Goal: Information Seeking & Learning: Check status

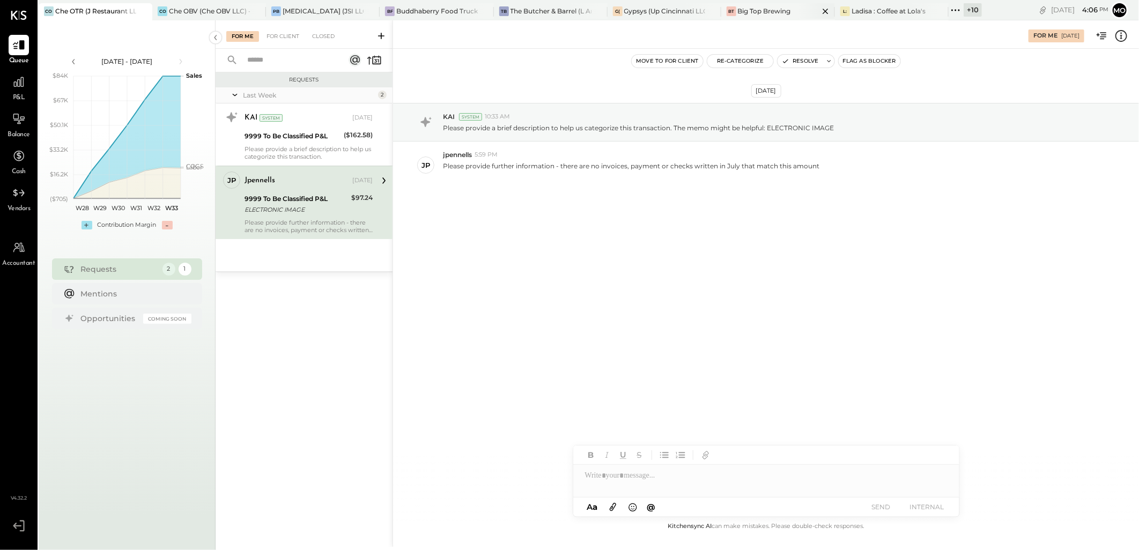
click at [744, 14] on div "Big Top Brewing" at bounding box center [764, 10] width 53 height 9
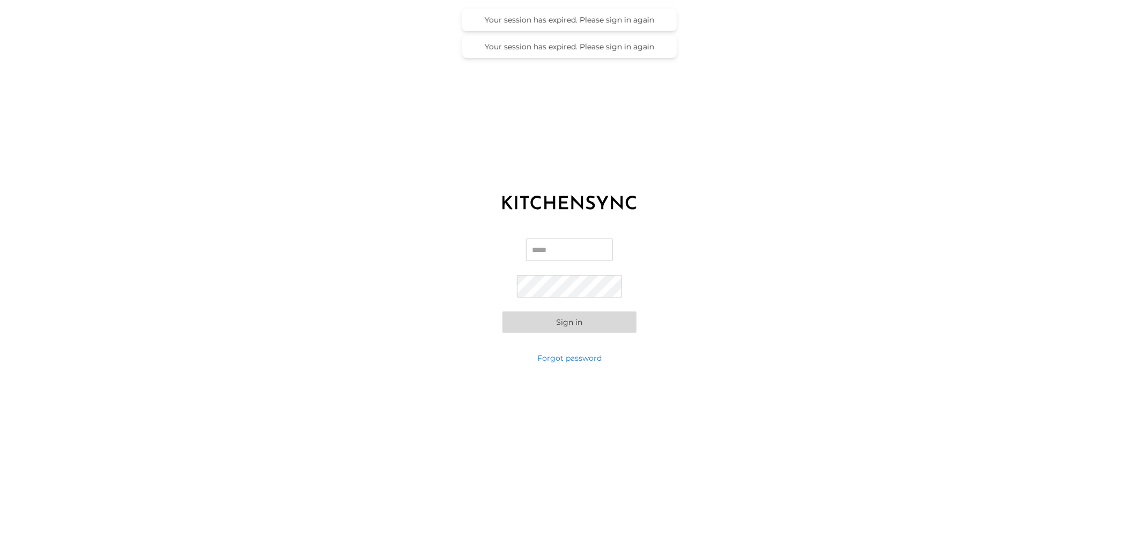
click at [533, 247] on input "Email" at bounding box center [569, 250] width 87 height 23
type input "**********"
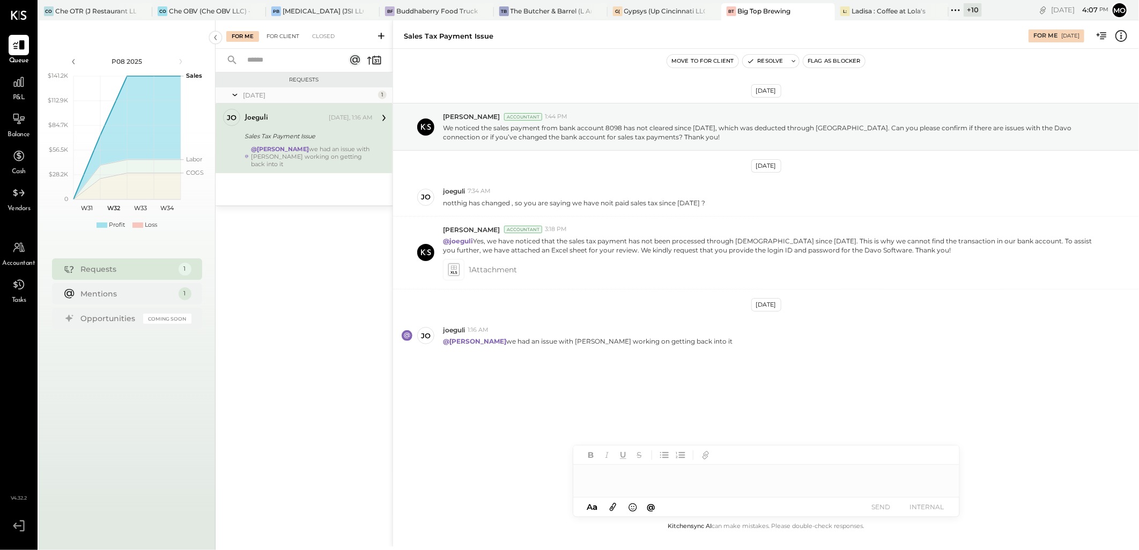
click at [276, 40] on div "For Client" at bounding box center [282, 36] width 43 height 11
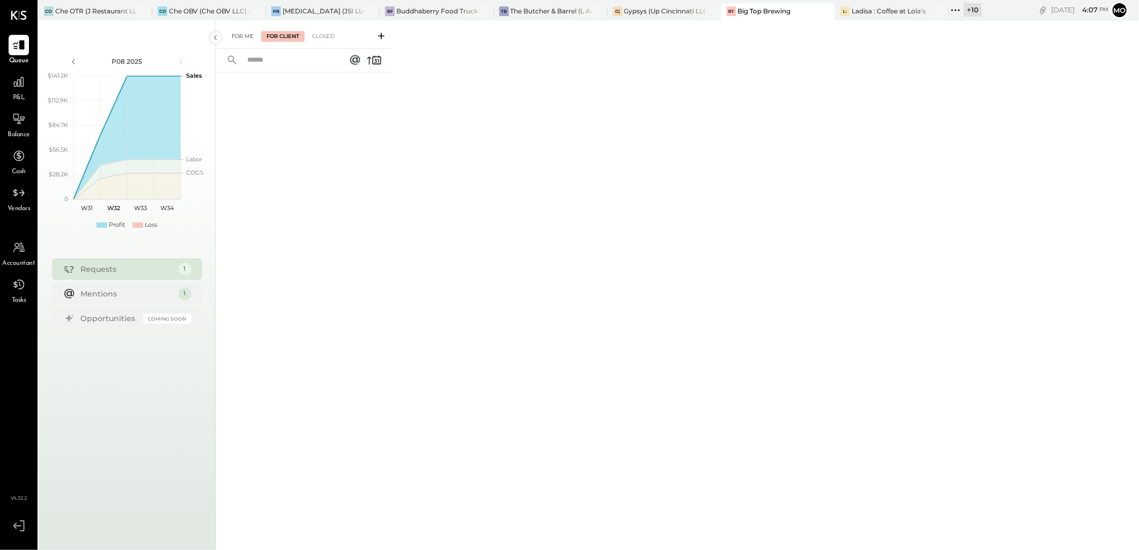
click at [247, 40] on div "For Me" at bounding box center [242, 36] width 33 height 11
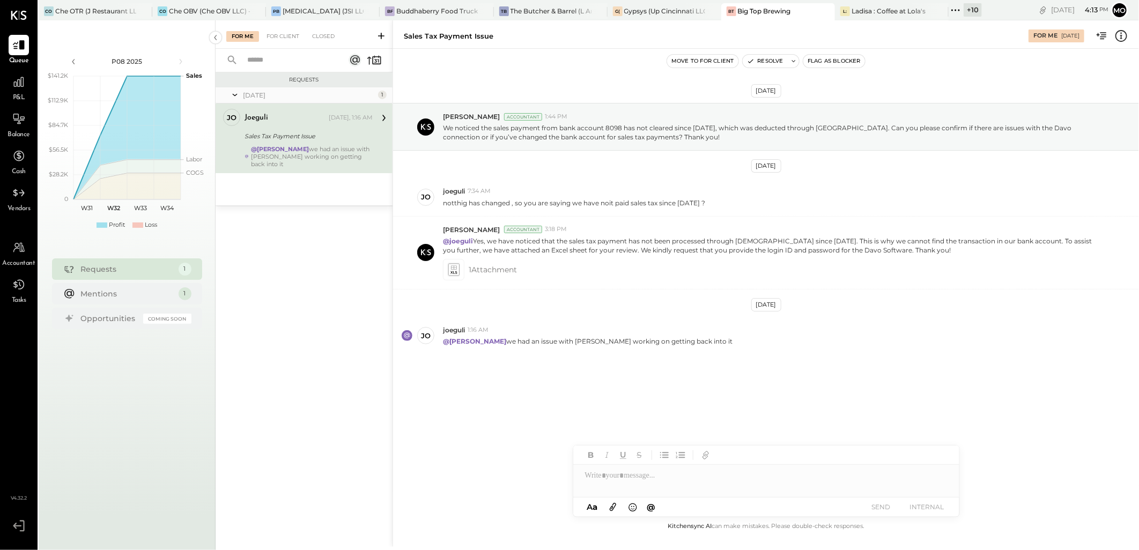
click at [590, 476] on div at bounding box center [766, 475] width 386 height 21
type input "***"
click at [686, 454] on span "joeguli" at bounding box center [676, 453] width 84 height 10
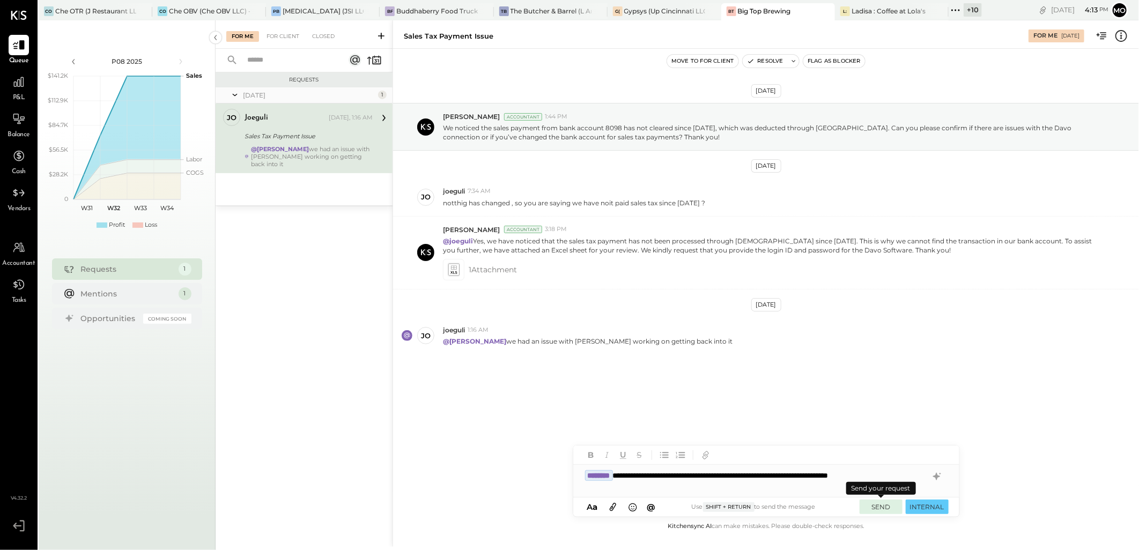
click at [878, 507] on button "SEND" at bounding box center [880, 507] width 43 height 14
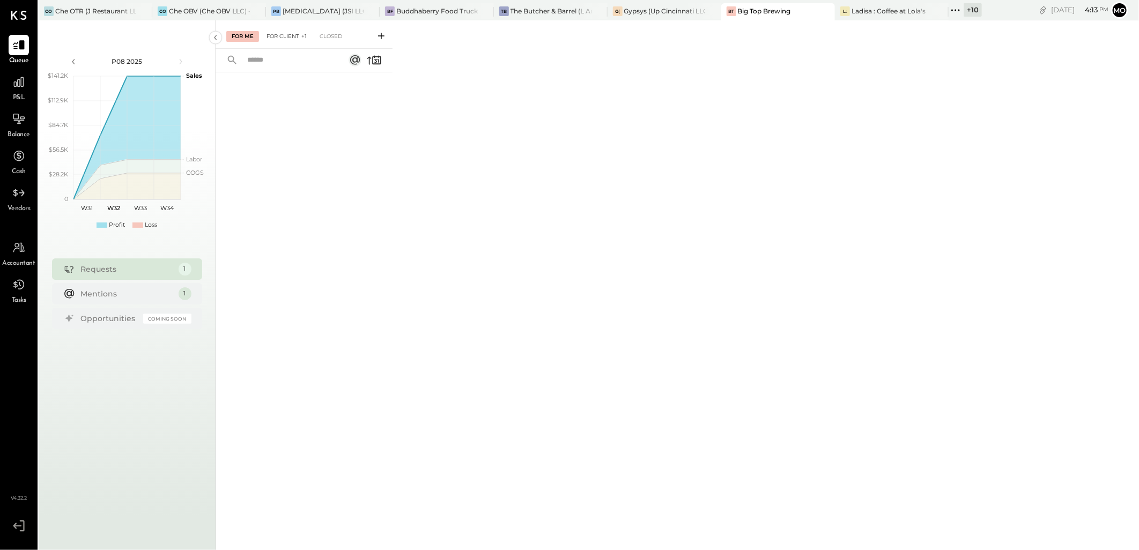
click at [283, 38] on div "For Client +1" at bounding box center [286, 36] width 51 height 11
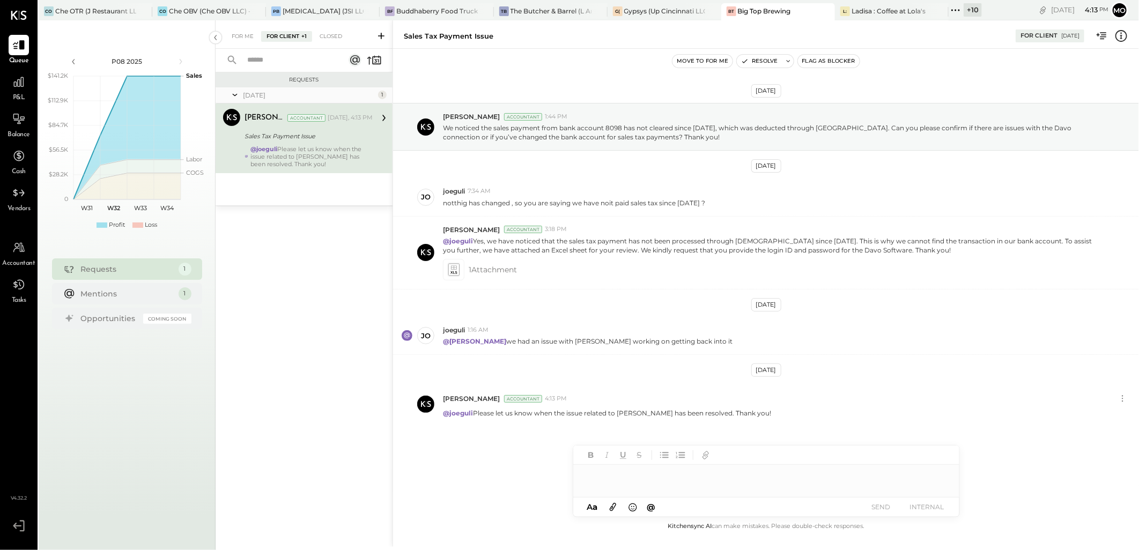
click at [243, 32] on div "For Me" at bounding box center [242, 36] width 33 height 11
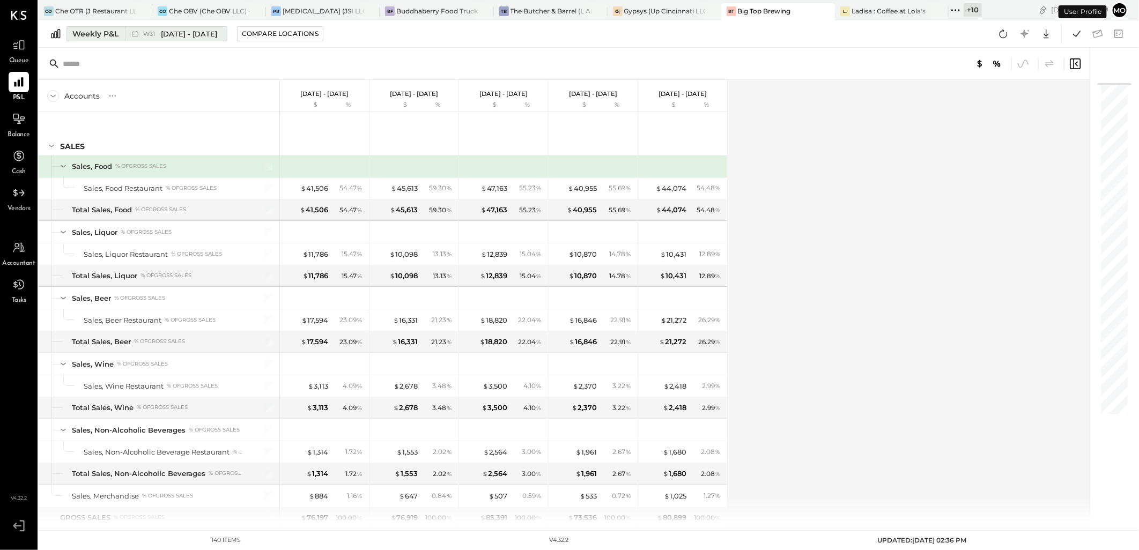
click at [137, 33] on icon at bounding box center [135, 33] width 11 height 11
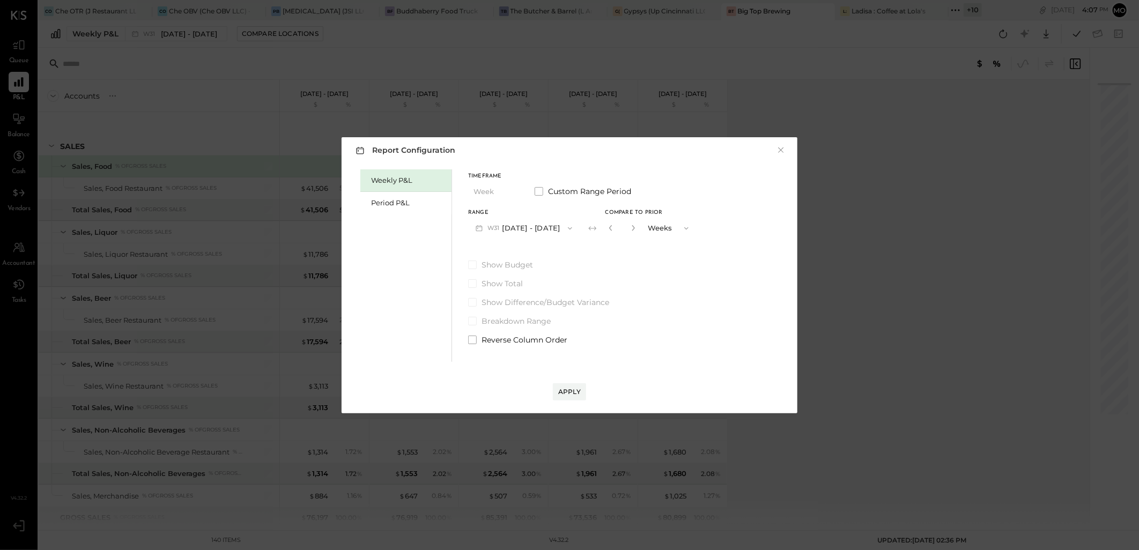
click at [560, 224] on button "W31 Jul 30 - Aug 5, 2025" at bounding box center [524, 228] width 112 height 20
click at [508, 227] on span "Aug 6 - 12, 2025" at bounding box center [519, 229] width 51 height 9
click at [571, 392] on div "Apply" at bounding box center [569, 391] width 23 height 9
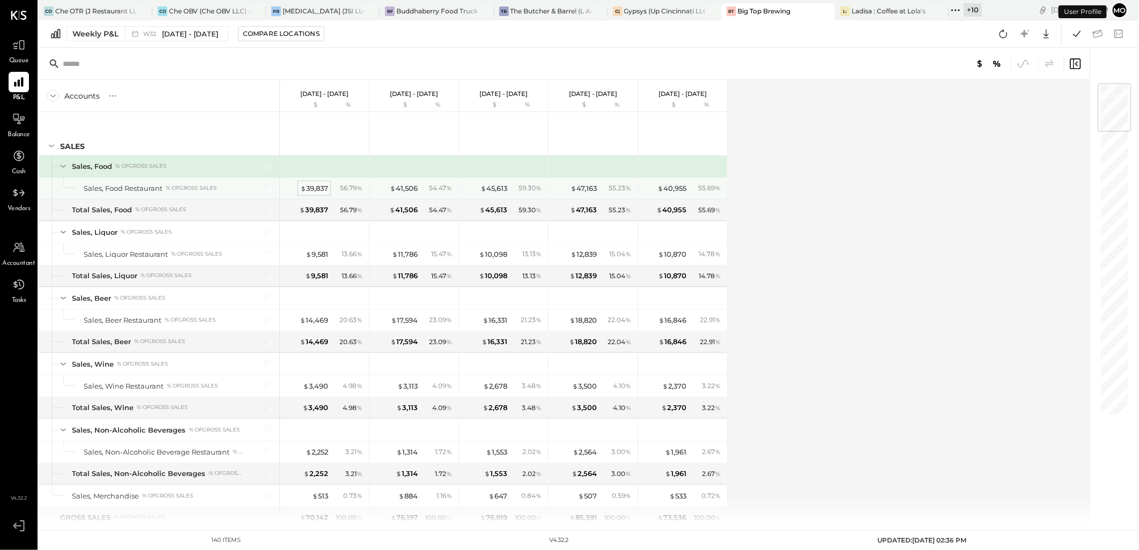
click at [309, 185] on div "$ 39,837" at bounding box center [314, 188] width 28 height 10
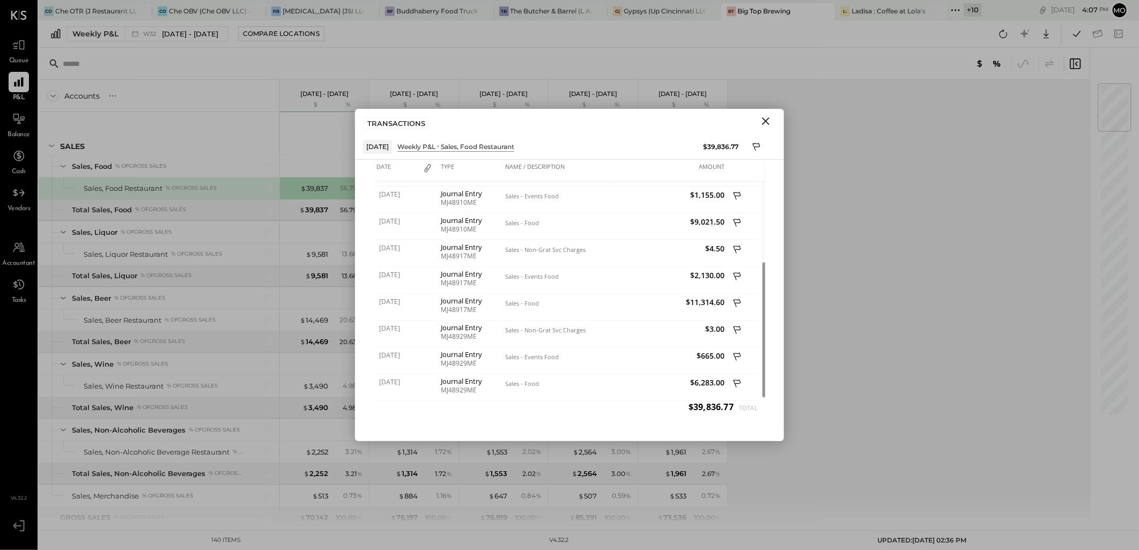
click at [768, 122] on icon "Close" at bounding box center [765, 121] width 13 height 13
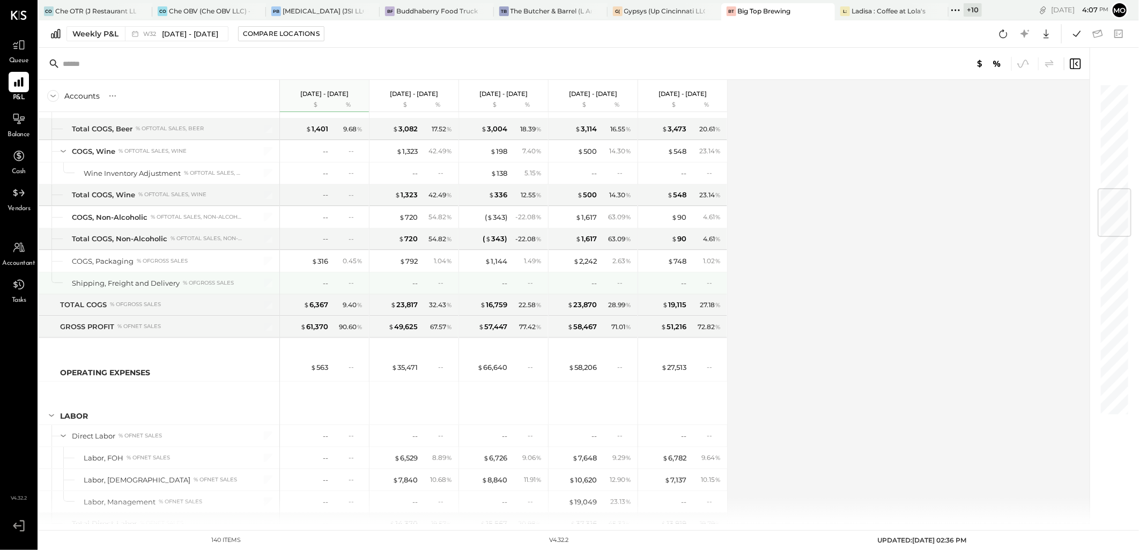
scroll to position [1012, 0]
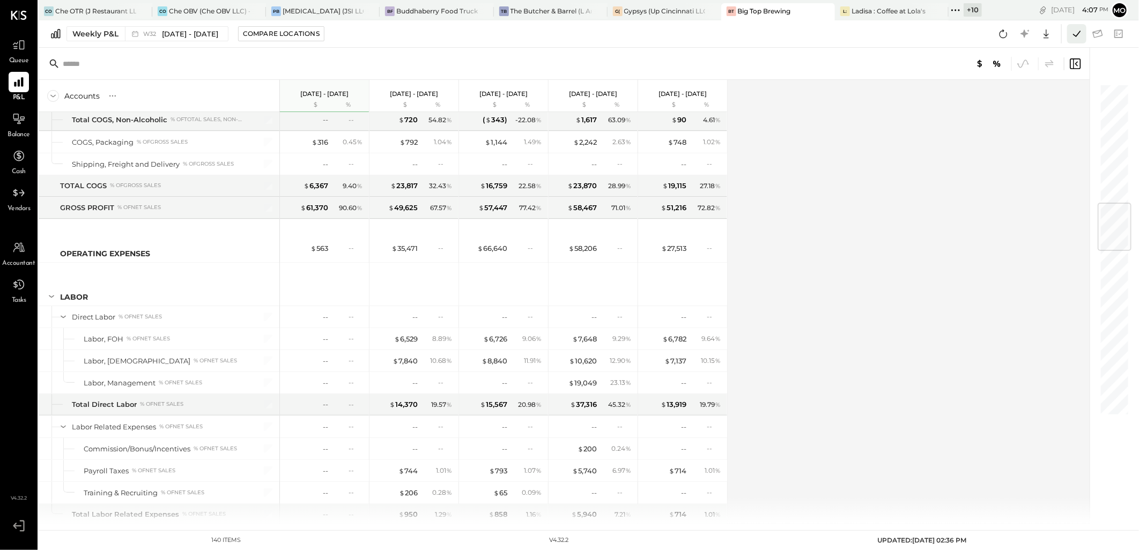
click at [1075, 35] on icon at bounding box center [1077, 34] width 8 height 6
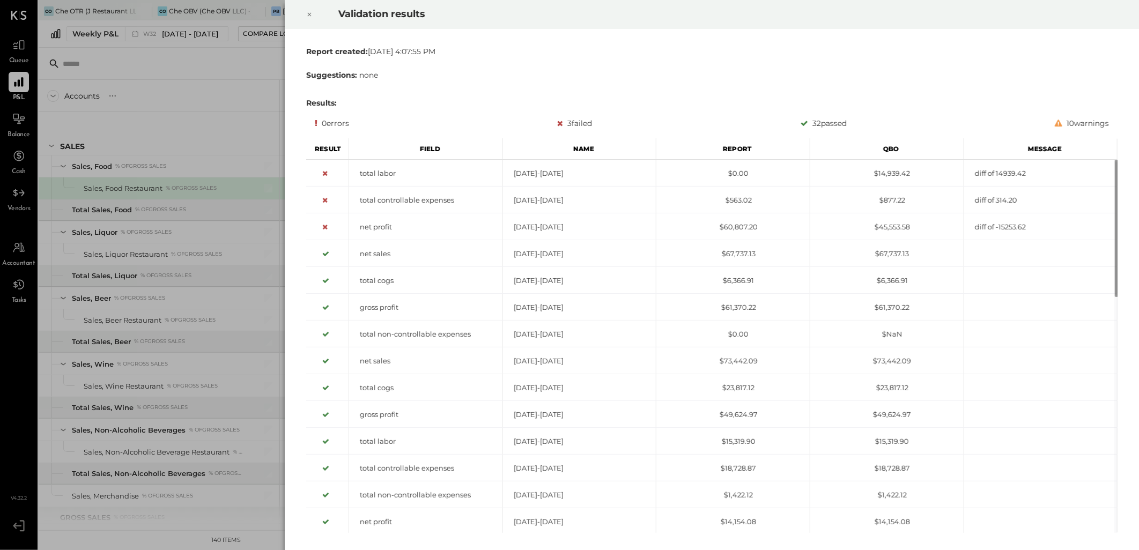
click at [310, 14] on icon at bounding box center [309, 14] width 6 height 13
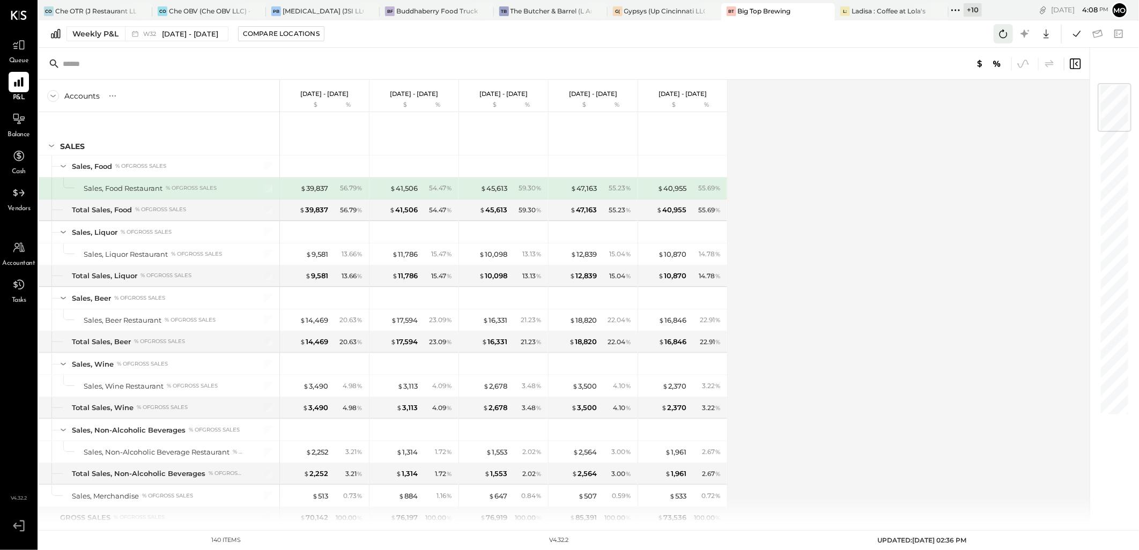
click at [1003, 32] on icon at bounding box center [1003, 34] width 14 height 14
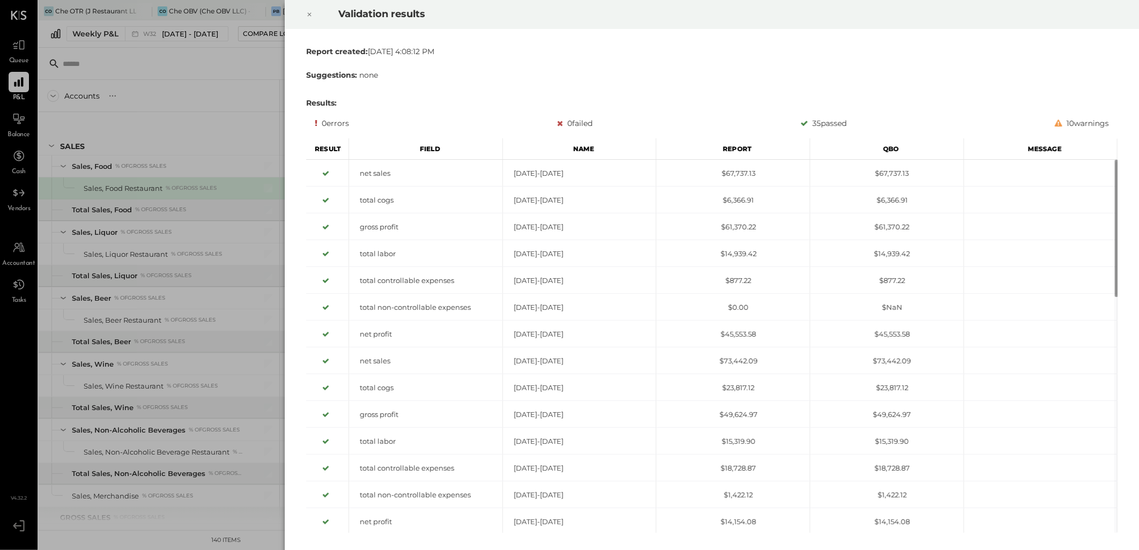
click at [310, 16] on icon at bounding box center [309, 14] width 6 height 13
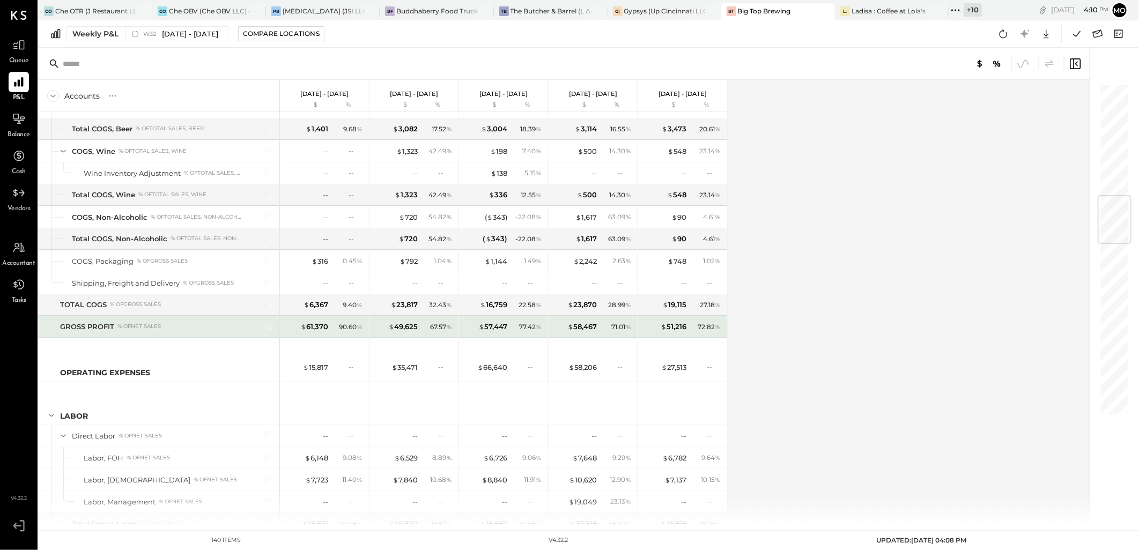
scroll to position [953, 0]
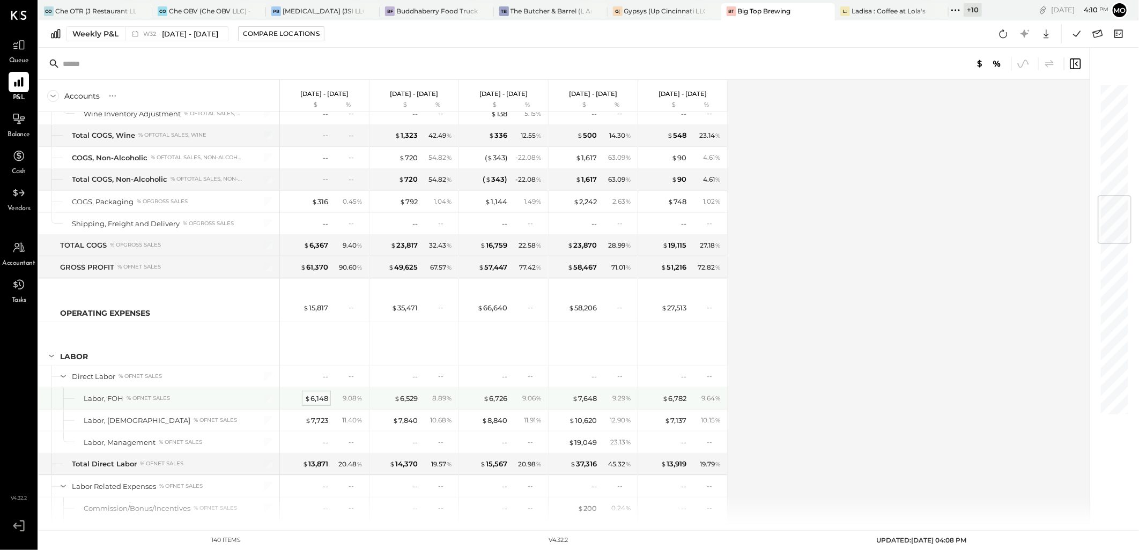
click at [315, 401] on div "$ 6,148" at bounding box center [317, 399] width 24 height 10
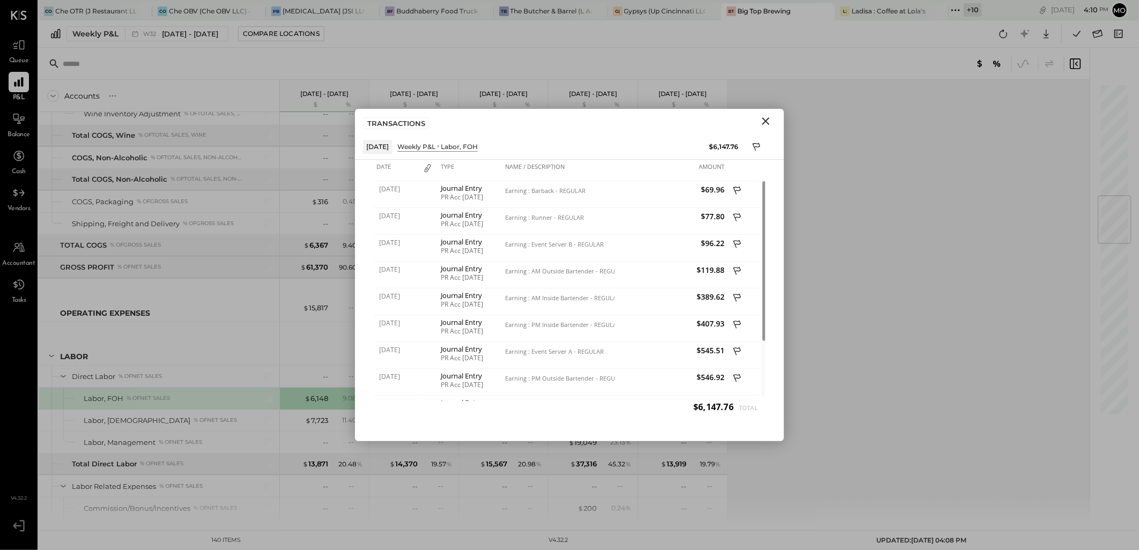
click at [765, 121] on icon "Close" at bounding box center [766, 121] width 8 height 8
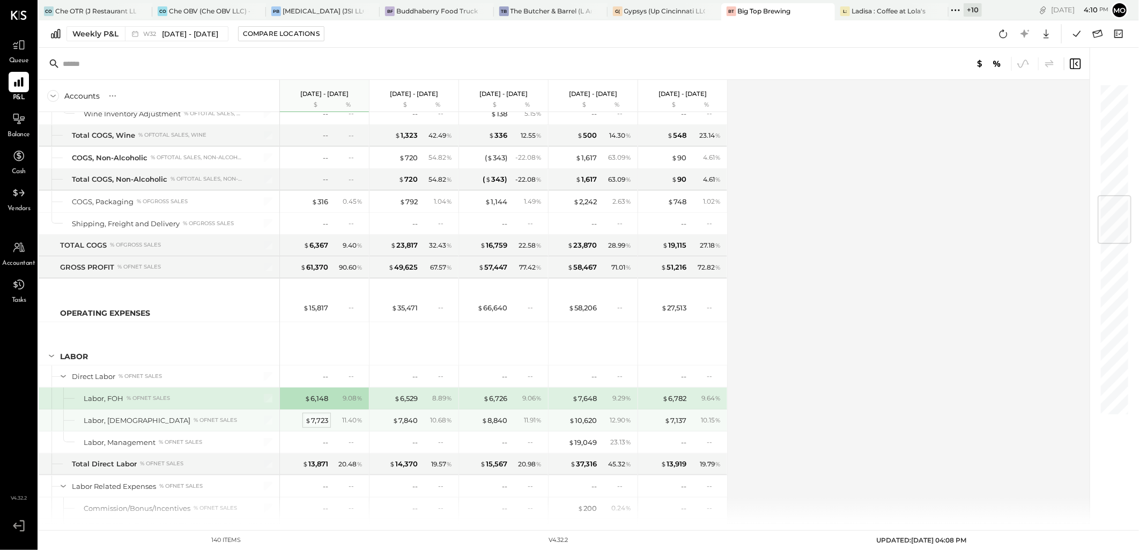
click at [325, 425] on div "$ 7,723" at bounding box center [316, 420] width 23 height 10
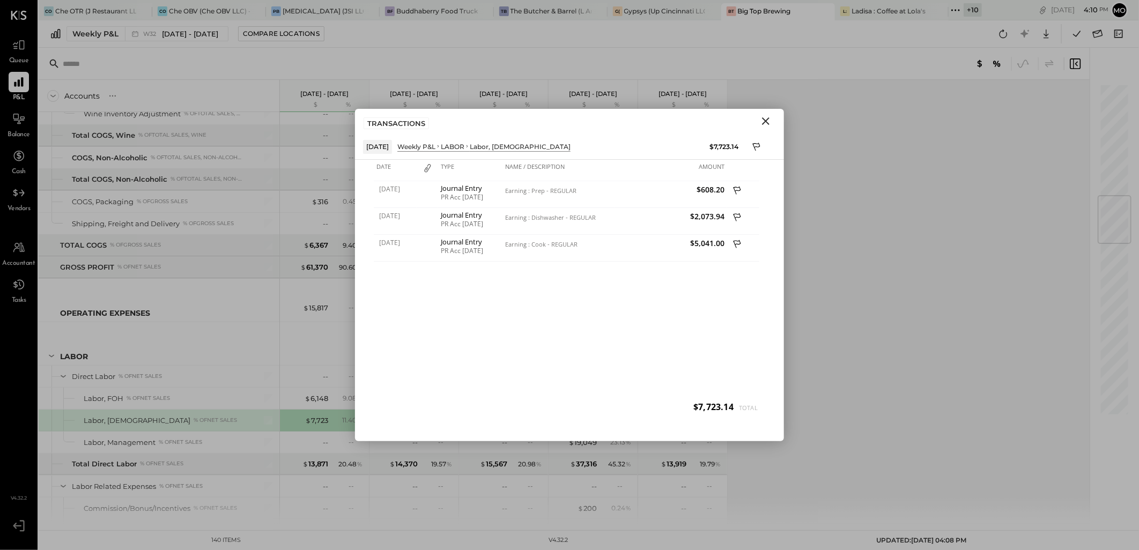
click at [762, 121] on icon "Close" at bounding box center [765, 121] width 13 height 13
